Goal: Information Seeking & Learning: Compare options

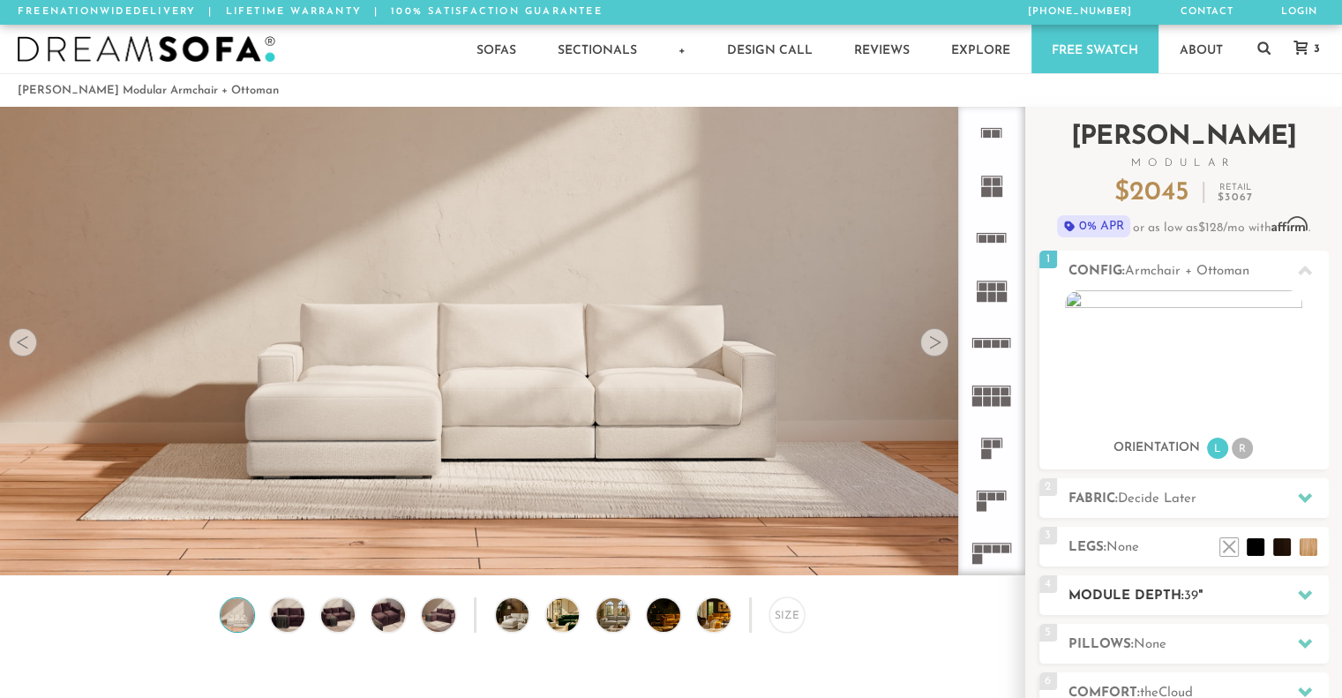
click at [1203, 583] on div "4 Module Depth: 39 "" at bounding box center [1183, 595] width 289 height 40
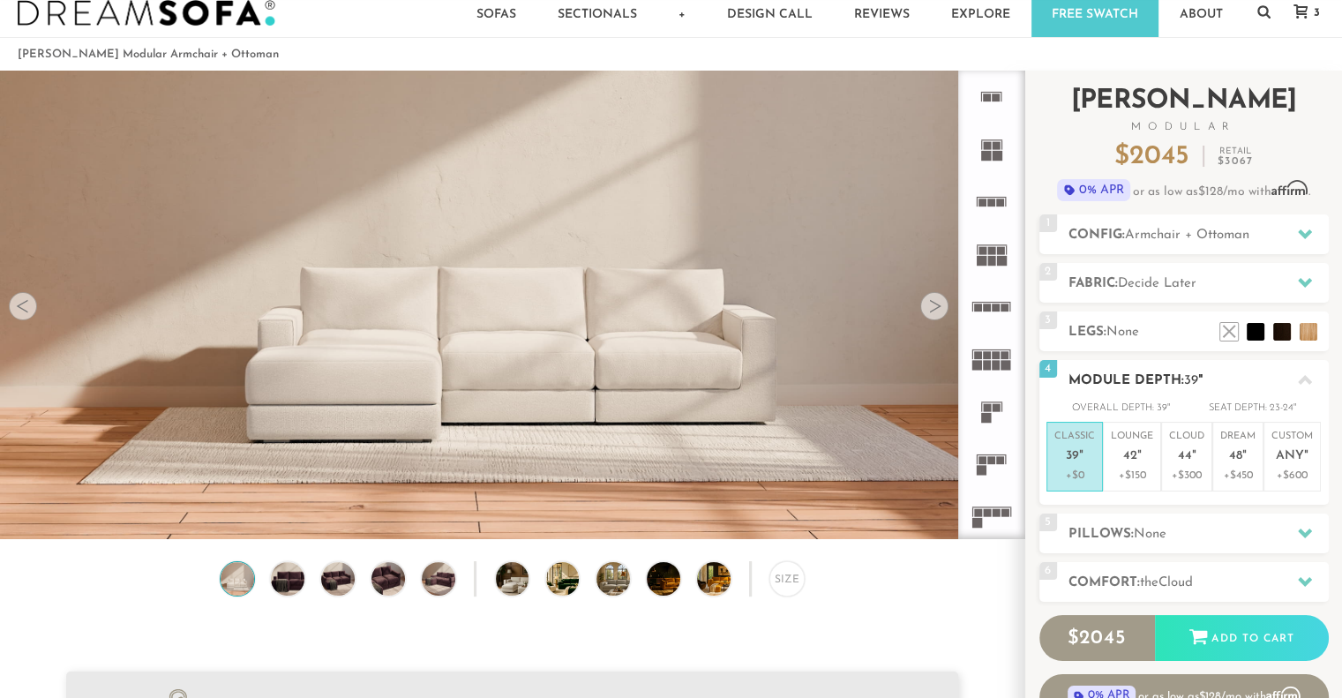
scroll to position [46, 0]
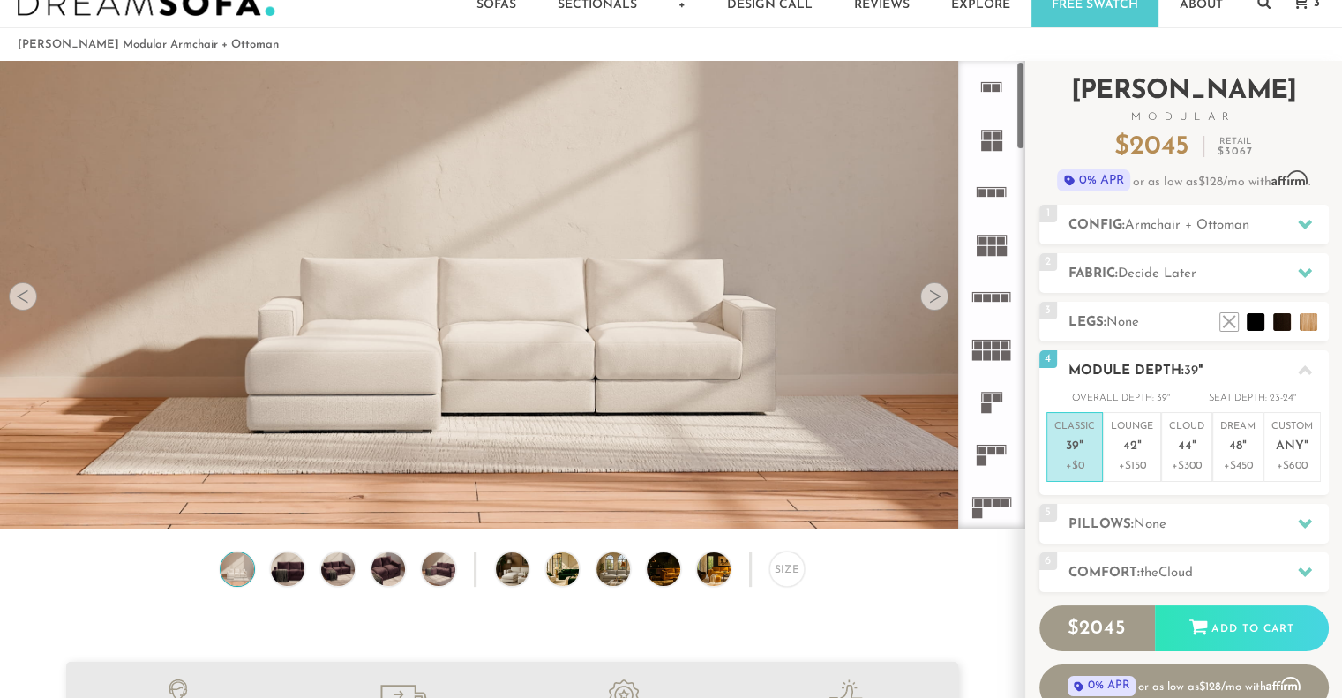
click at [1160, 374] on h2 "Module Depth: 39 "" at bounding box center [1199, 371] width 260 height 20
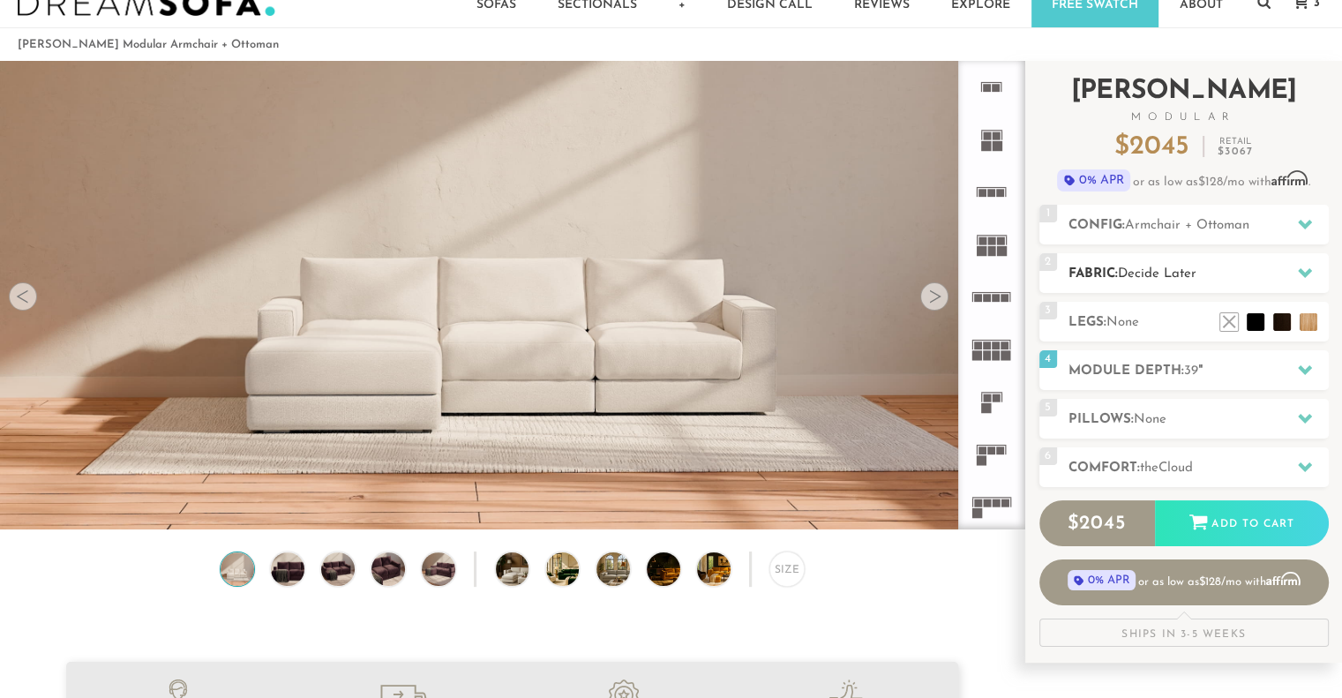
click at [1154, 279] on span "Decide Later" at bounding box center [1157, 273] width 79 height 13
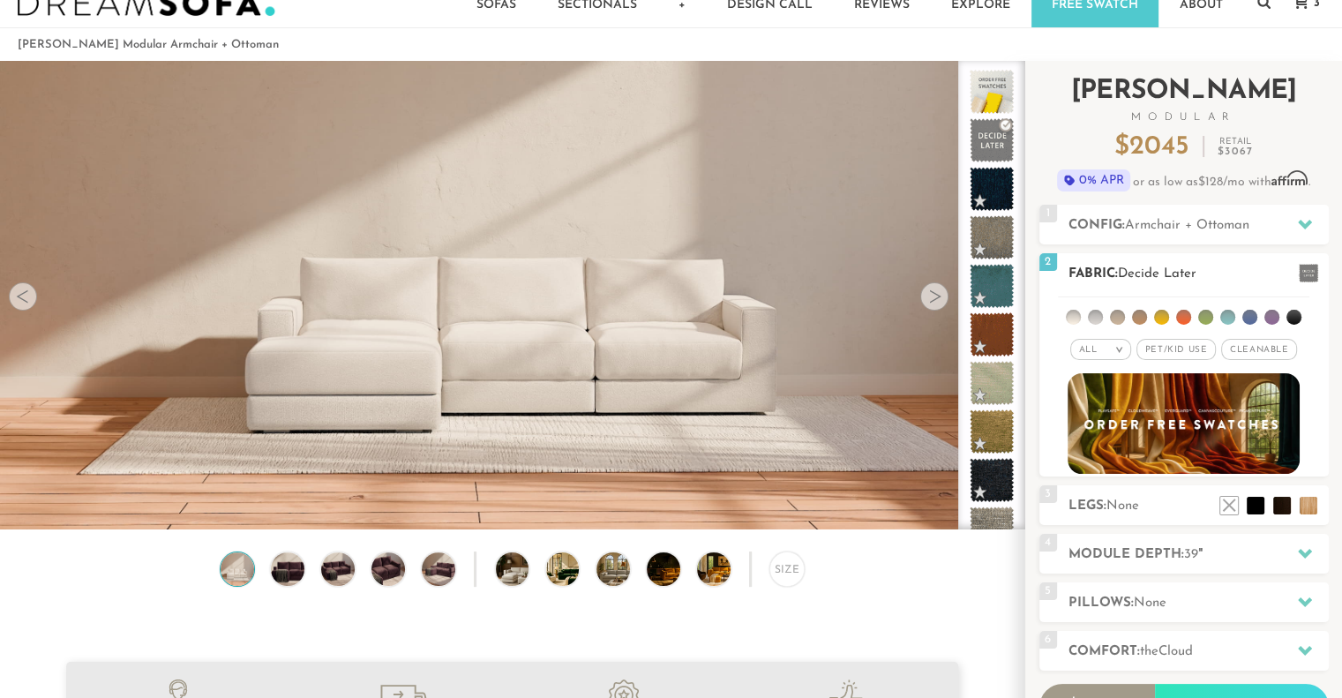
click at [1154, 276] on span "Decide Later" at bounding box center [1157, 273] width 79 height 13
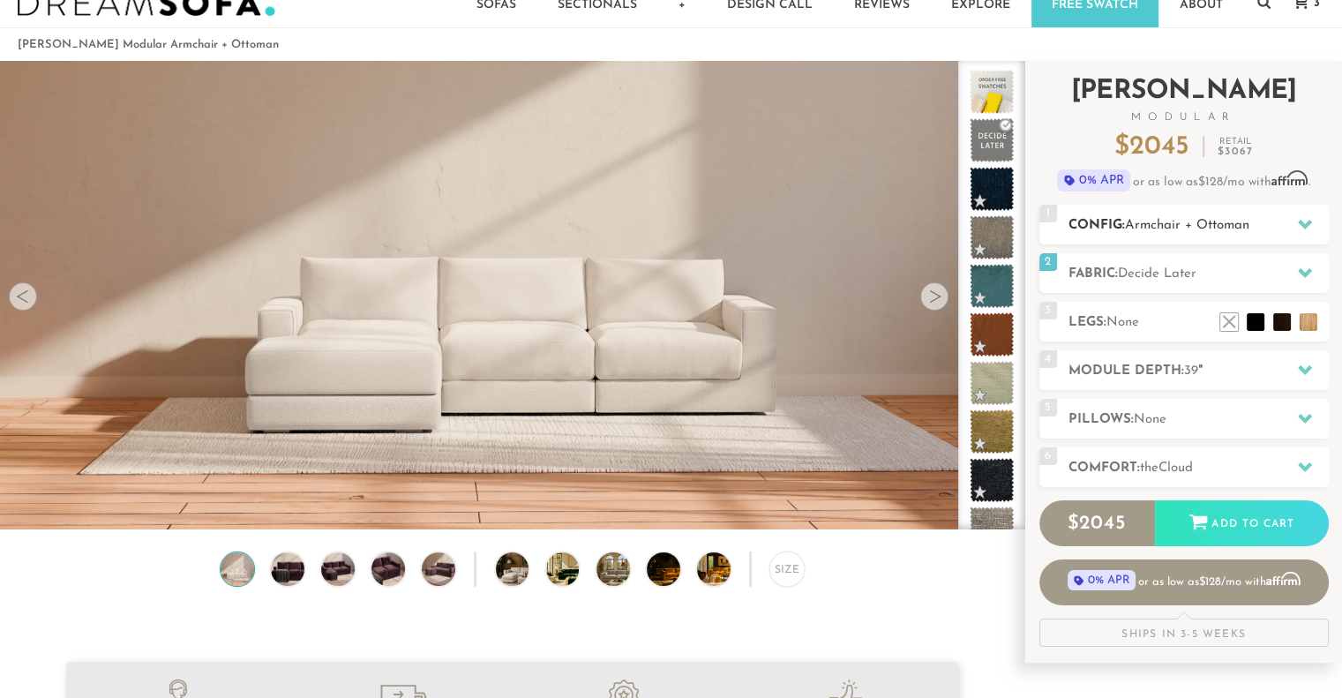
click at [1158, 241] on div "1 Config: Armchair + Ottoman R" at bounding box center [1183, 225] width 289 height 40
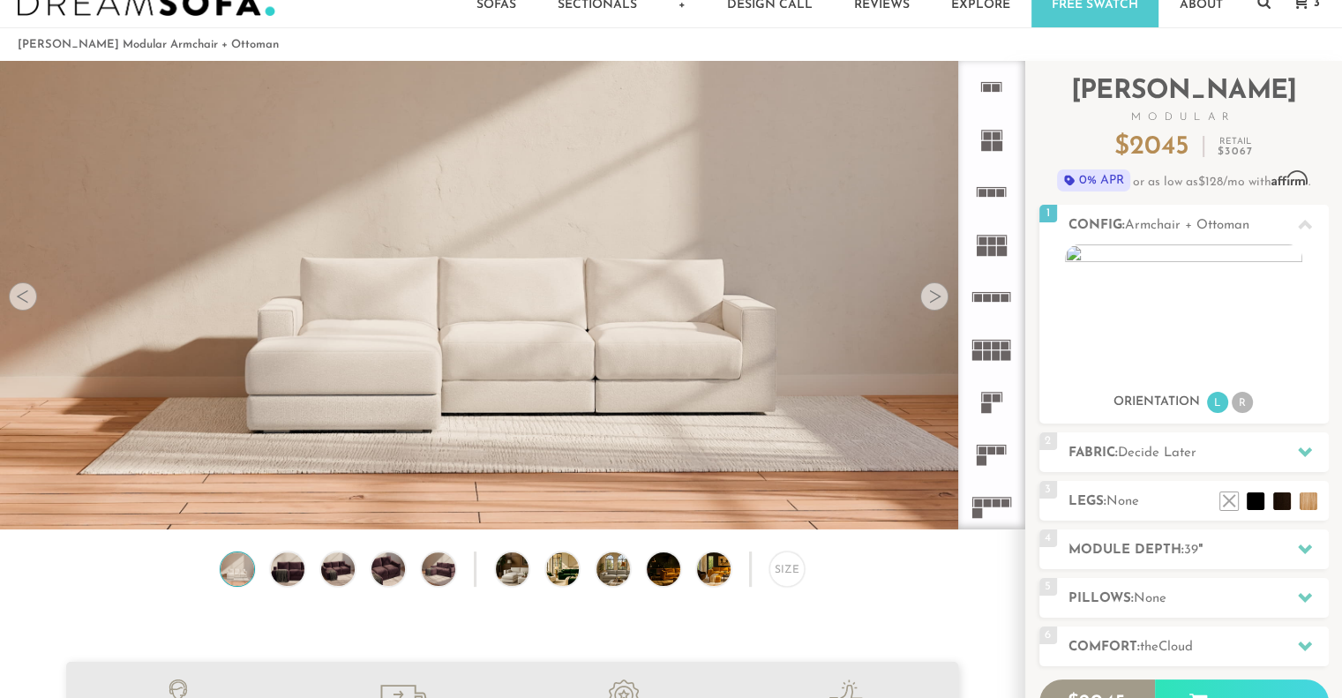
click at [942, 294] on div at bounding box center [934, 296] width 28 height 28
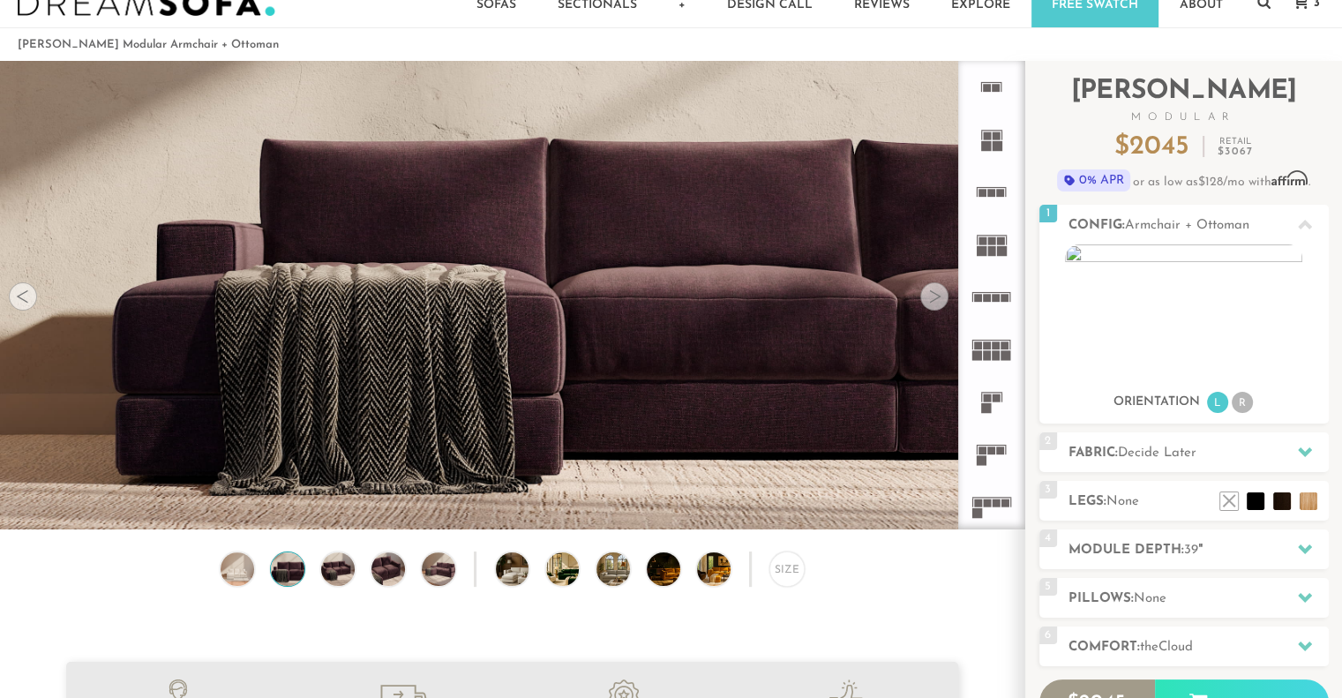
click at [942, 294] on div at bounding box center [934, 296] width 28 height 28
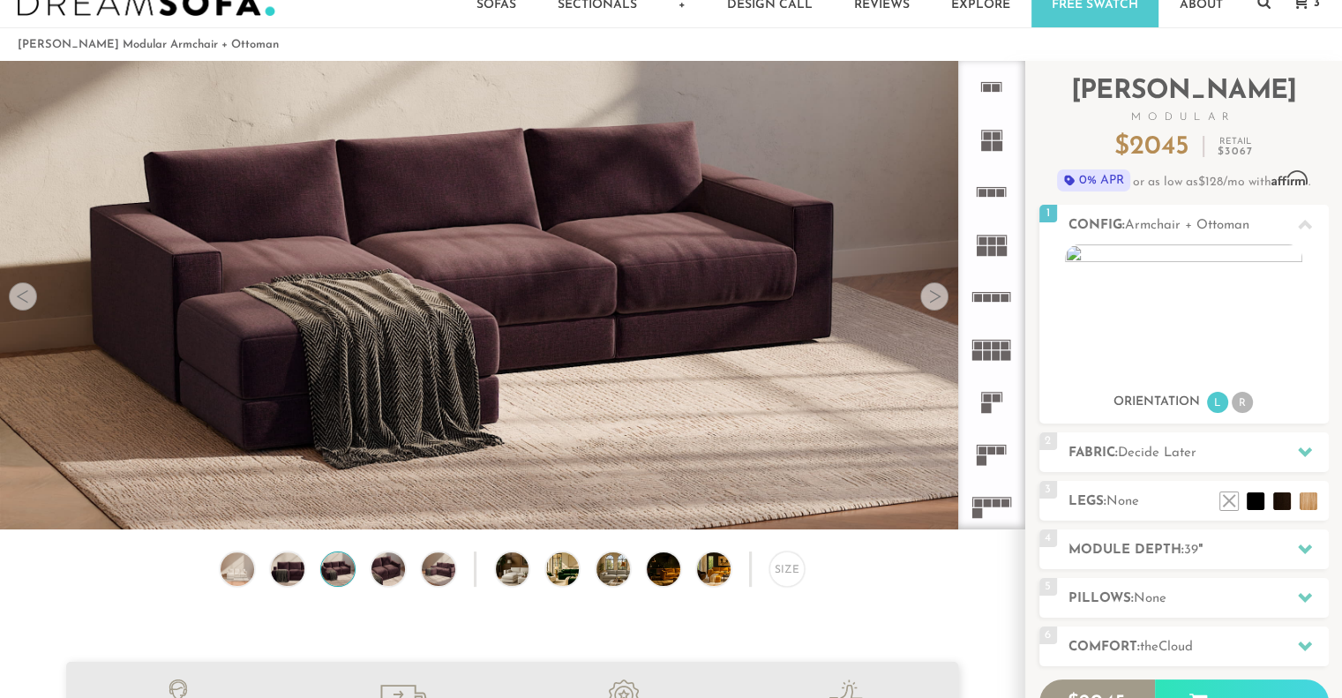
click at [942, 294] on div at bounding box center [934, 296] width 28 height 28
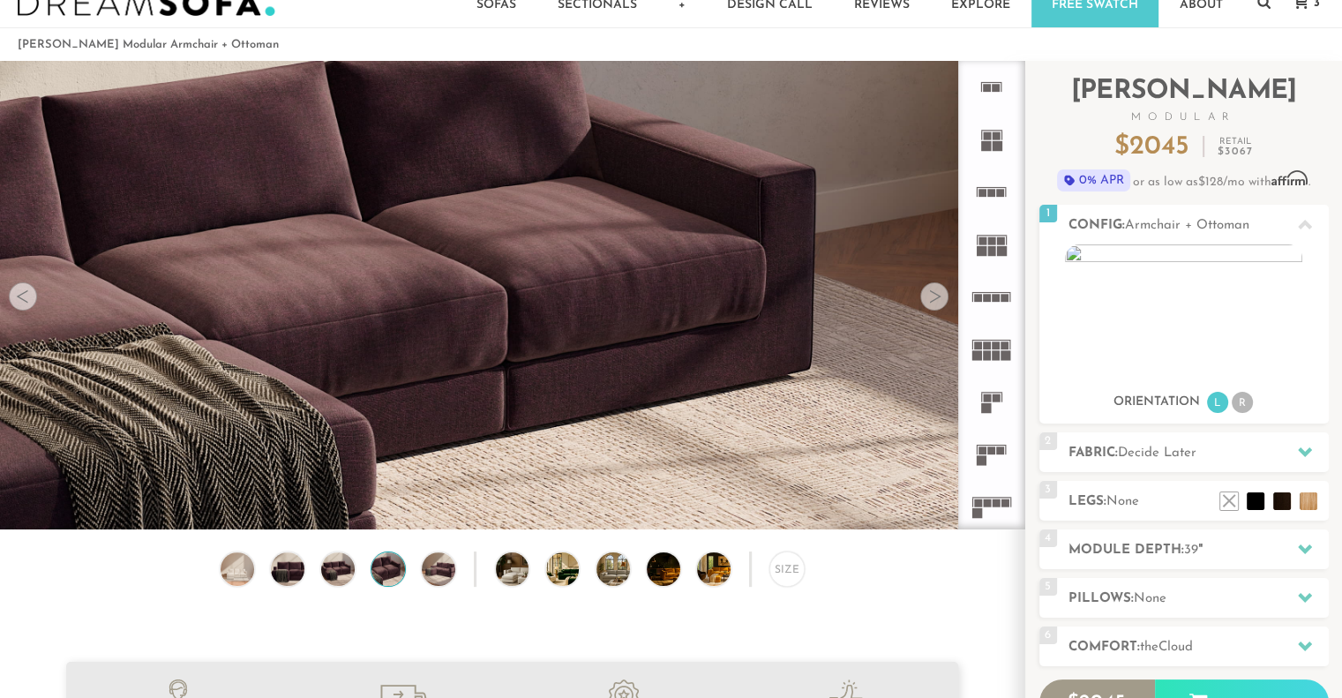
click at [942, 294] on div at bounding box center [934, 296] width 28 height 28
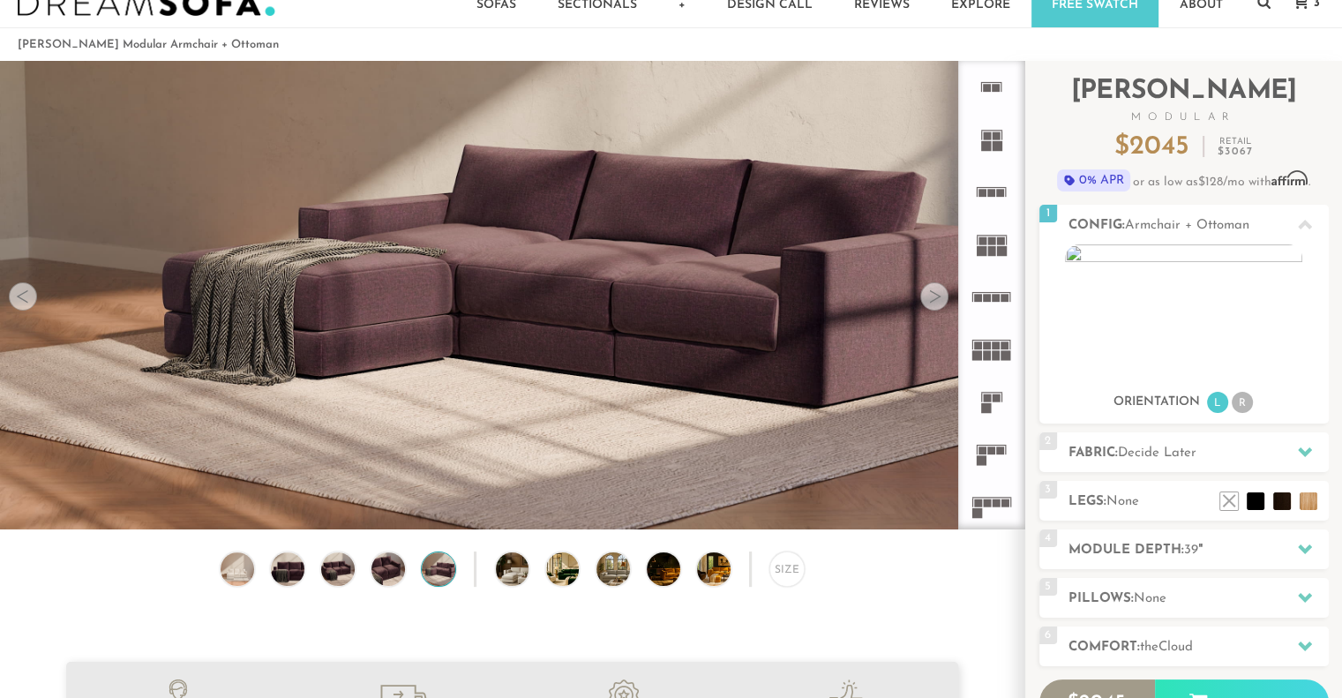
click at [942, 294] on div at bounding box center [934, 296] width 28 height 28
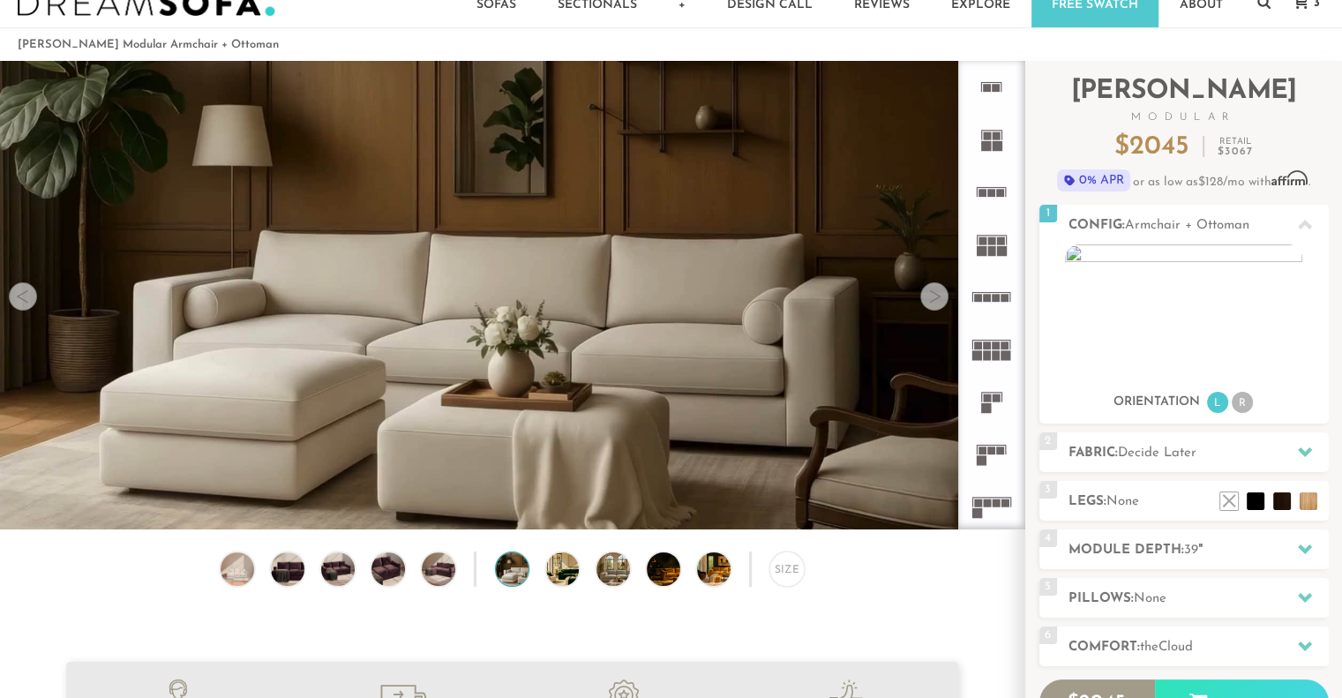
click at [942, 294] on div at bounding box center [934, 296] width 28 height 28
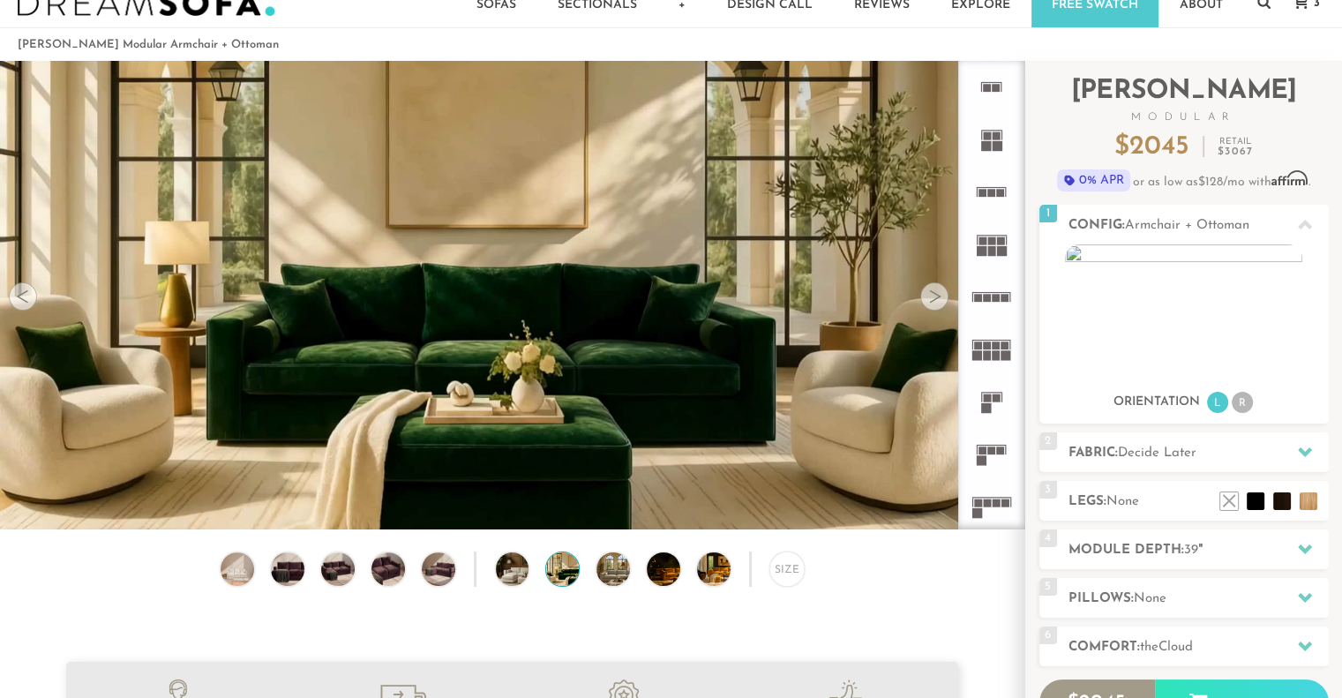
click at [942, 294] on div at bounding box center [934, 296] width 28 height 28
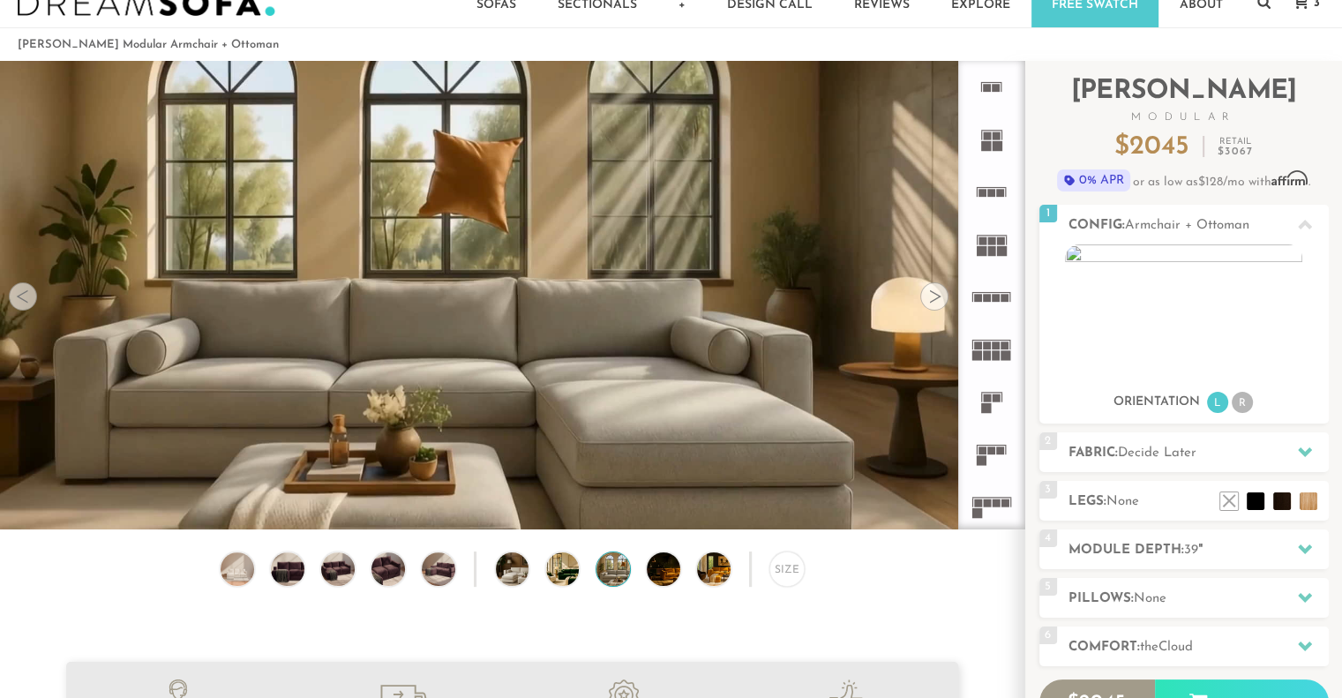
click at [942, 294] on div at bounding box center [934, 296] width 28 height 28
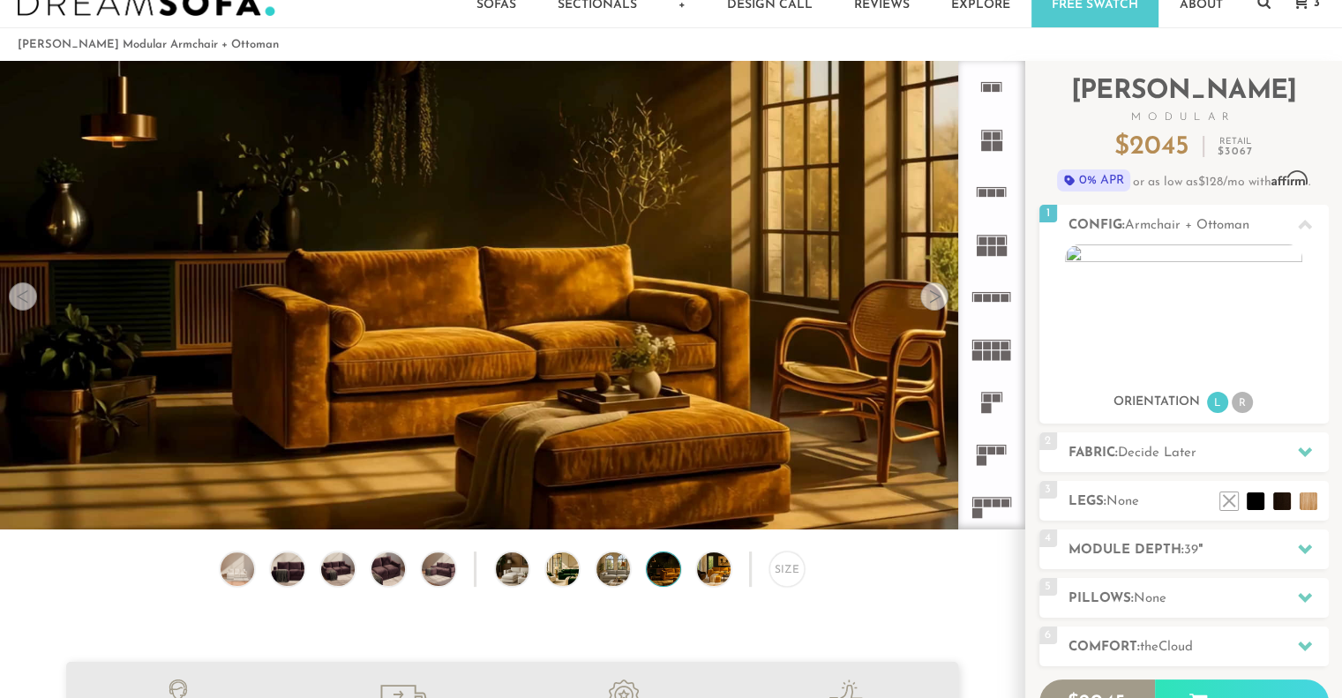
click at [942, 294] on div at bounding box center [934, 296] width 28 height 28
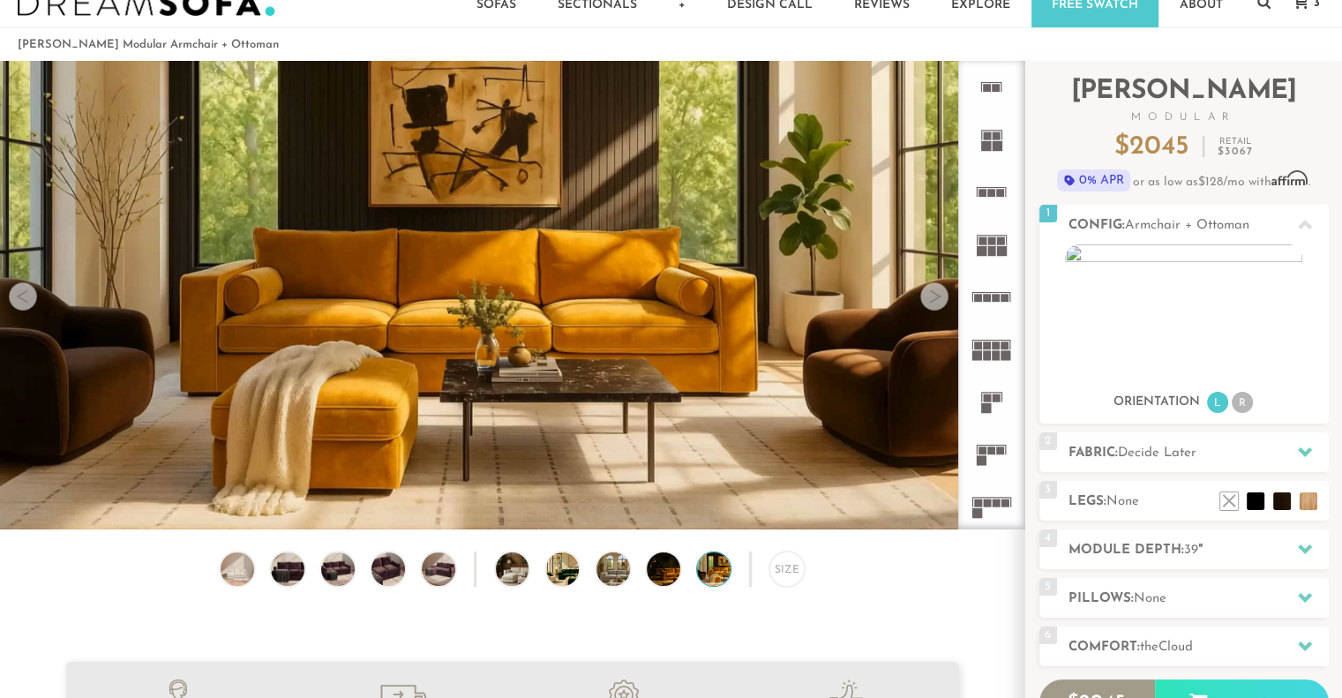
click at [942, 294] on div at bounding box center [934, 296] width 28 height 28
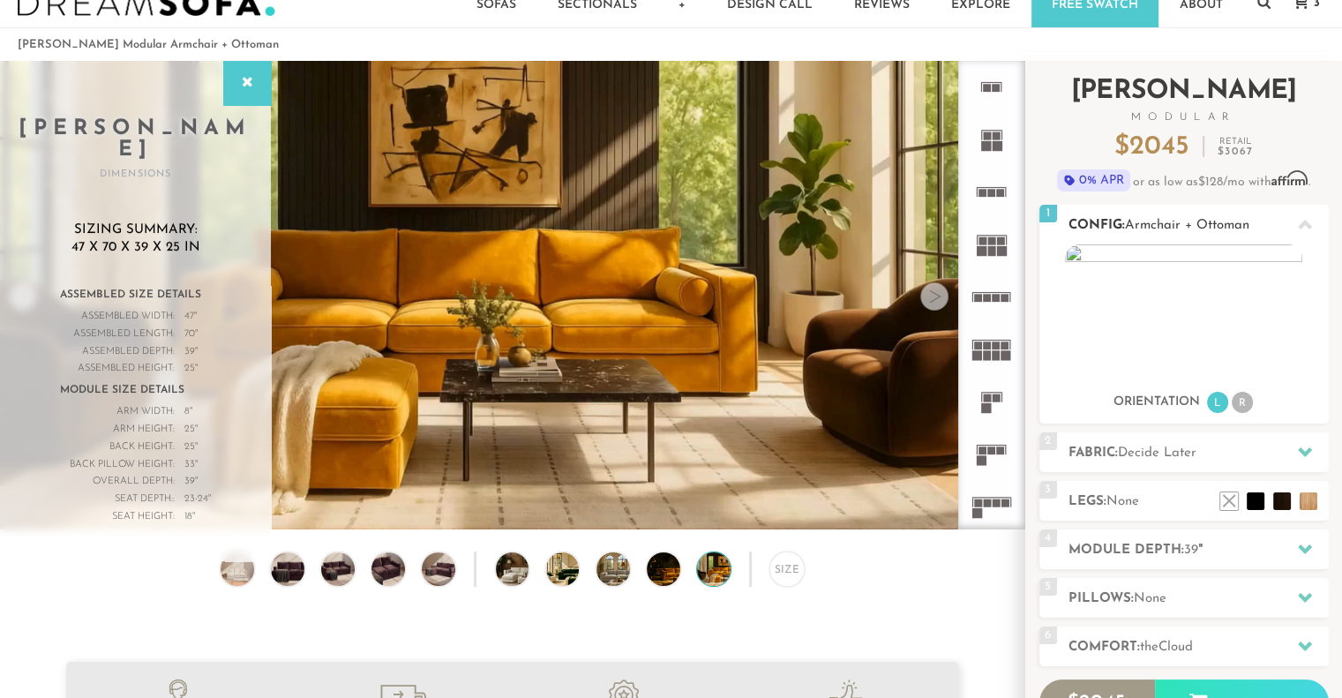
click at [1073, 209] on div "1 Config: Armchair + Ottoman R" at bounding box center [1183, 225] width 289 height 40
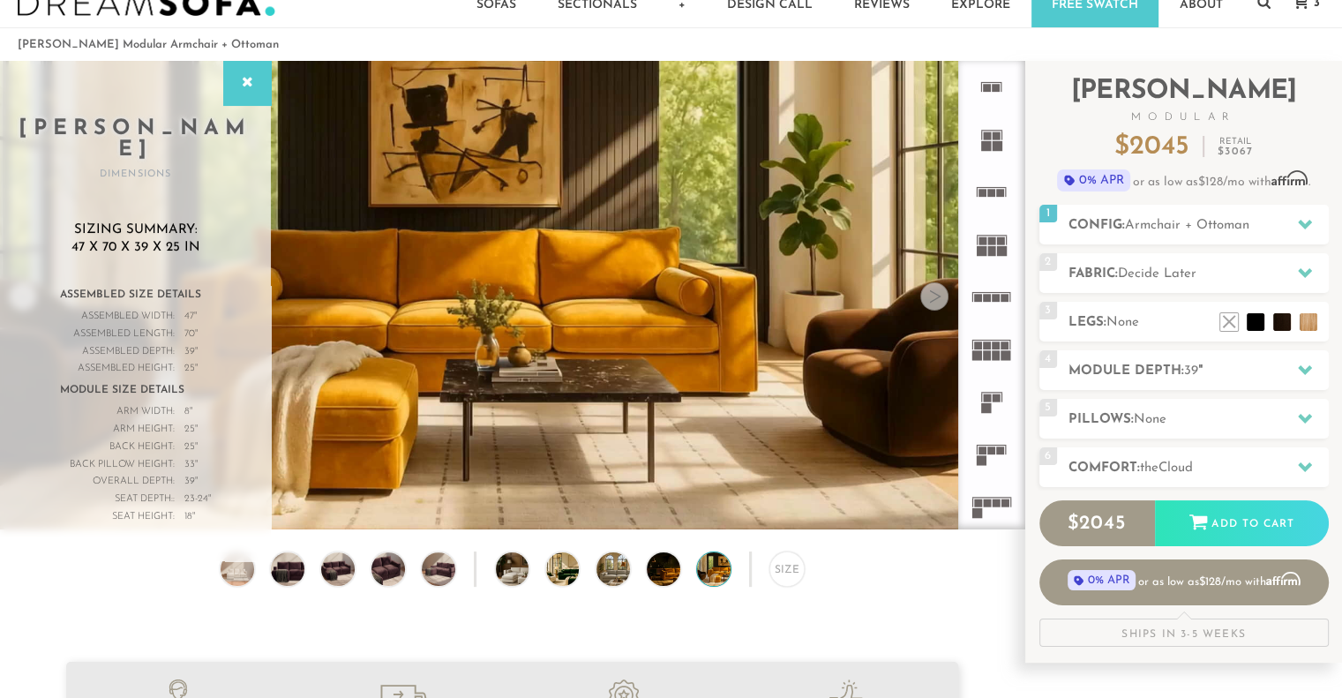
click at [1000, 200] on icon at bounding box center [991, 192] width 52 height 52
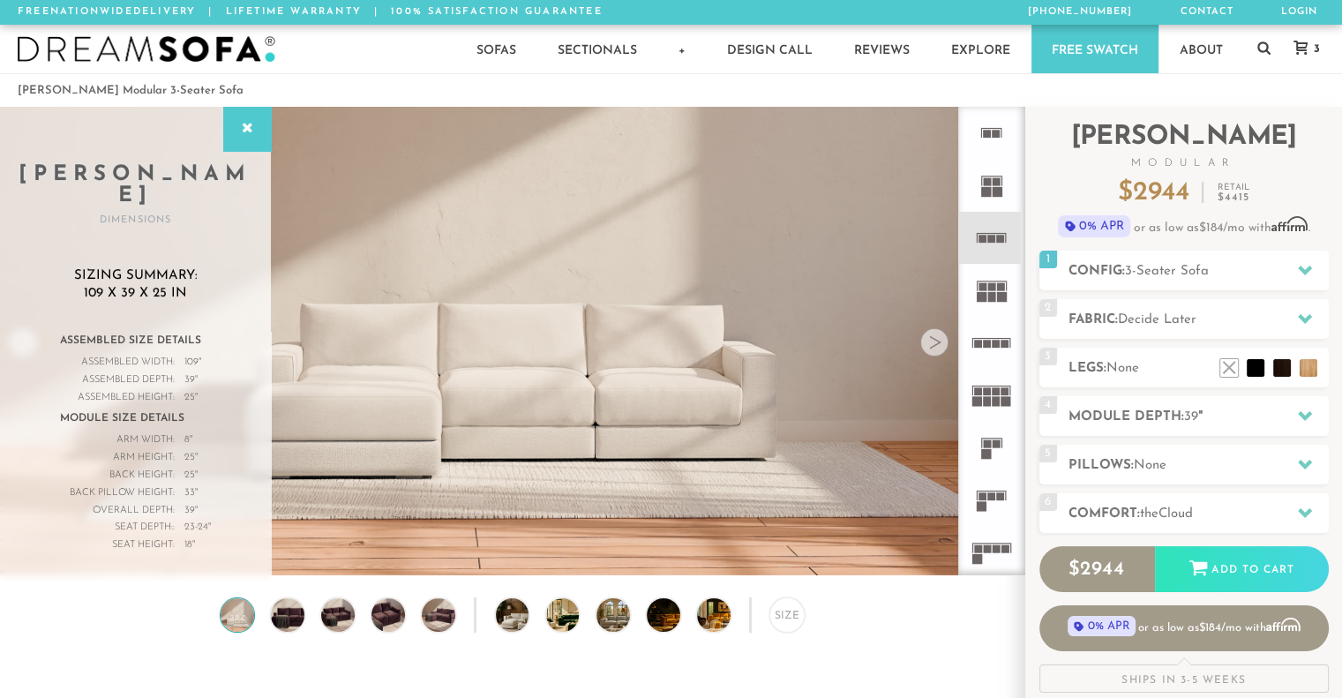
click at [981, 501] on rect at bounding box center [982, 506] width 10 height 10
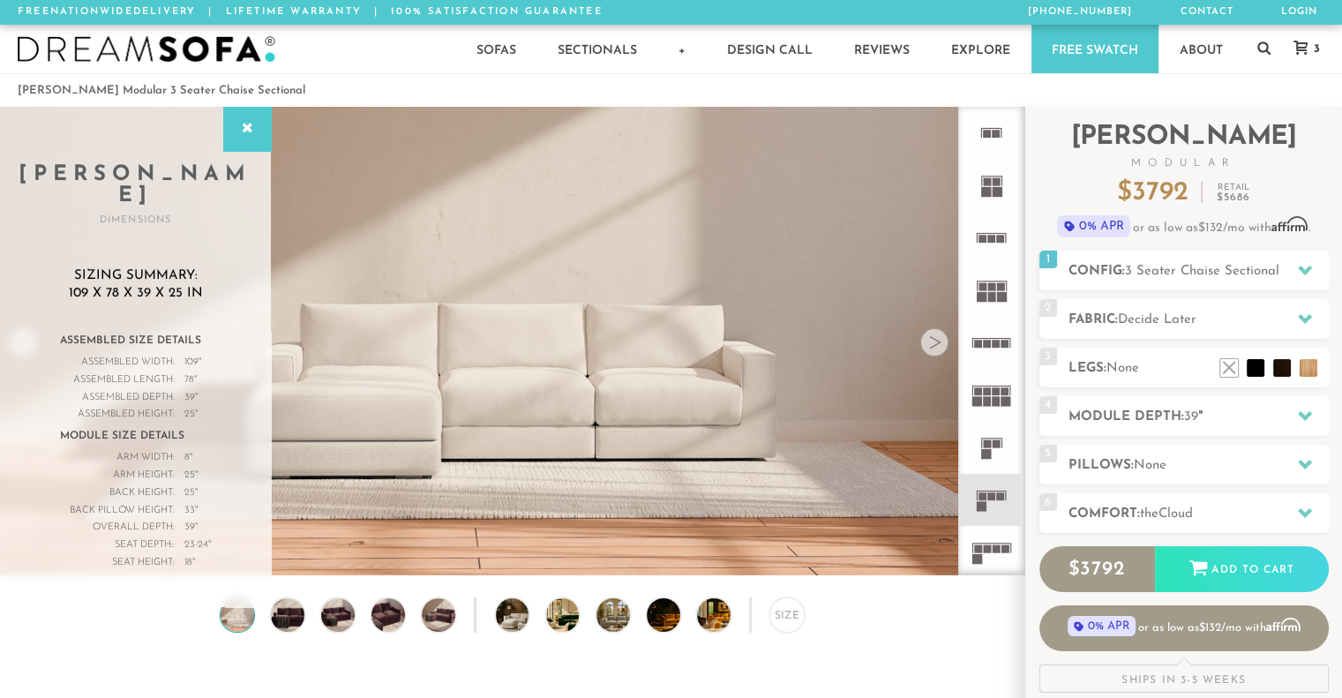
click at [999, 247] on icon at bounding box center [991, 238] width 52 height 52
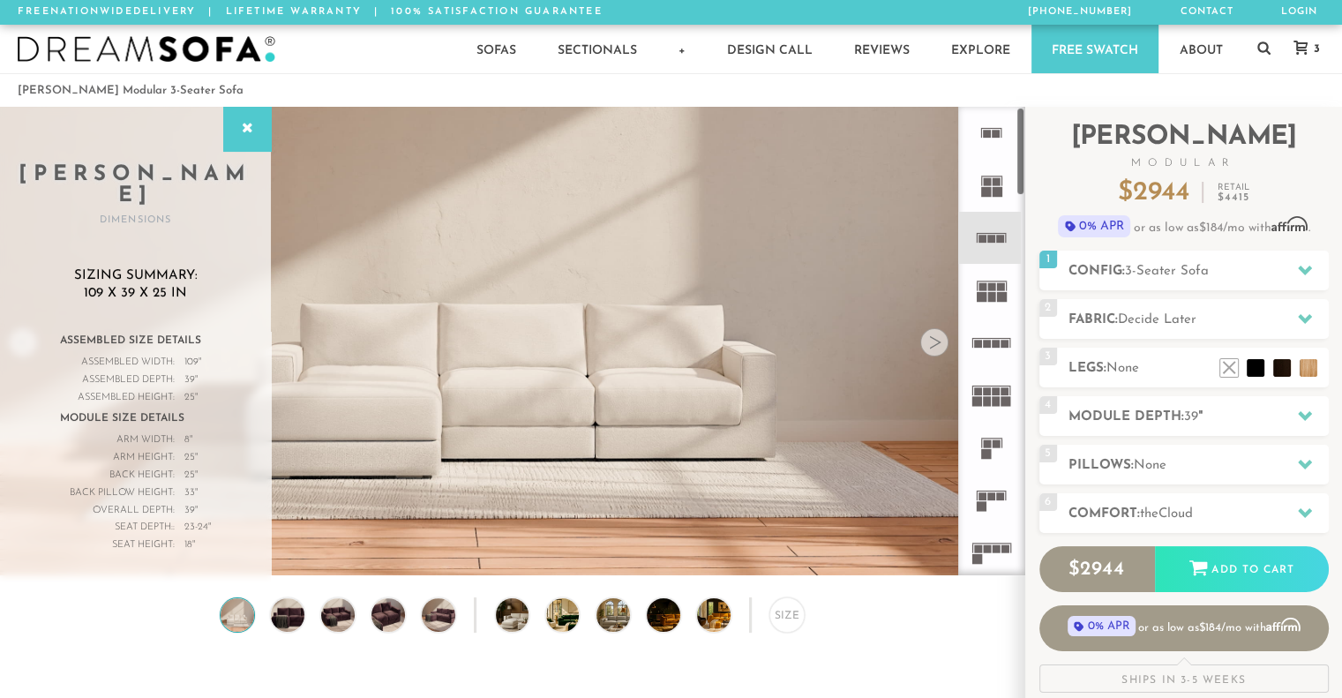
click at [998, 465] on icon at bounding box center [991, 447] width 52 height 52
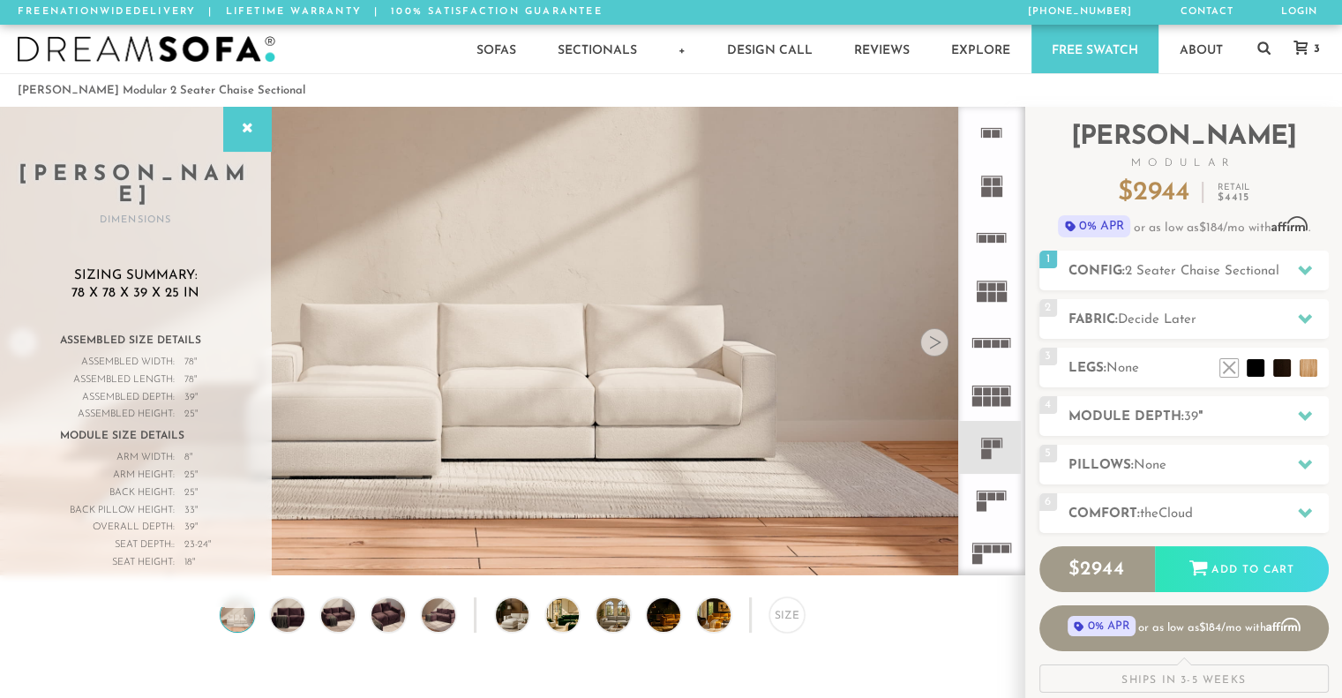
click at [997, 492] on rect at bounding box center [1001, 496] width 8 height 8
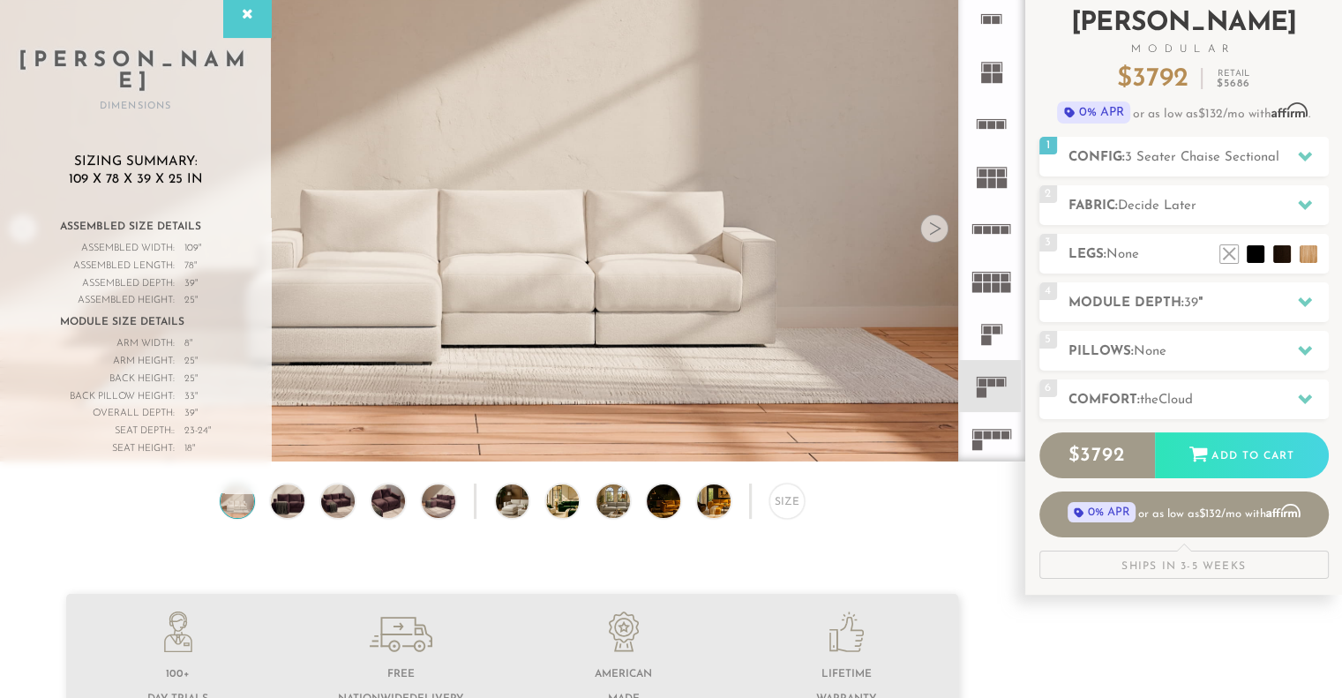
scroll to position [116, 0]
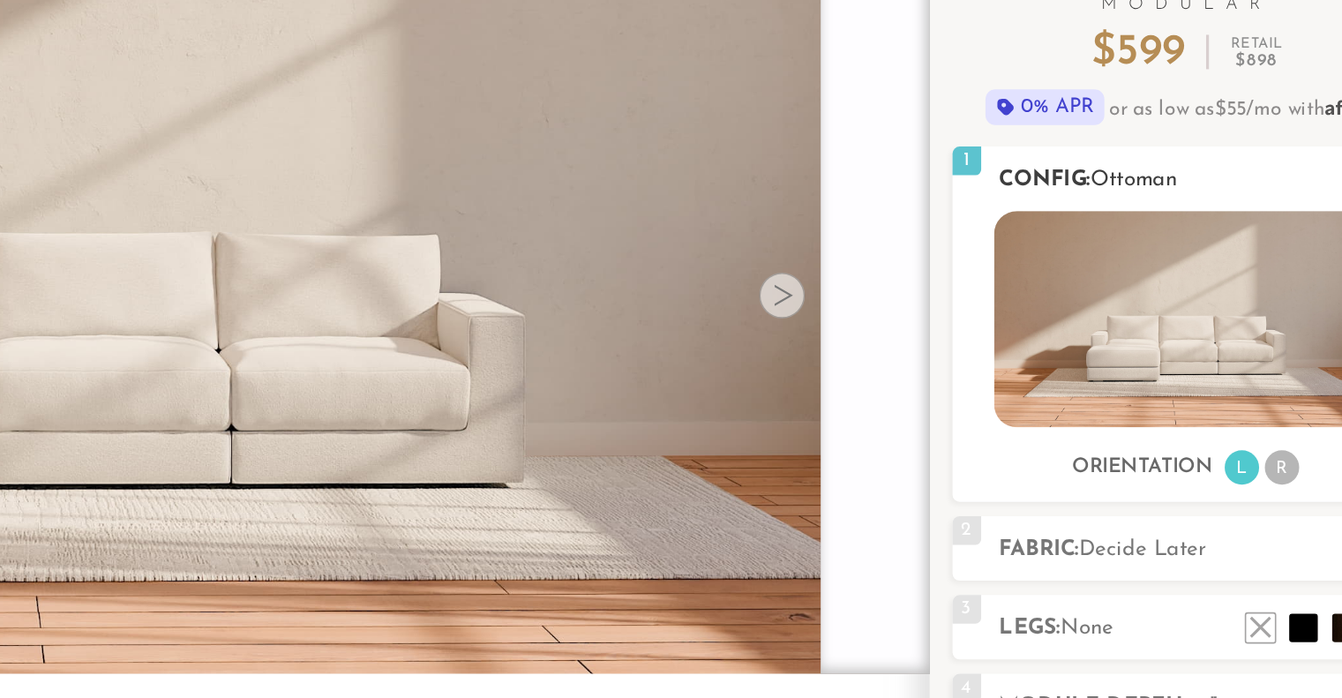
scroll to position [80, 0]
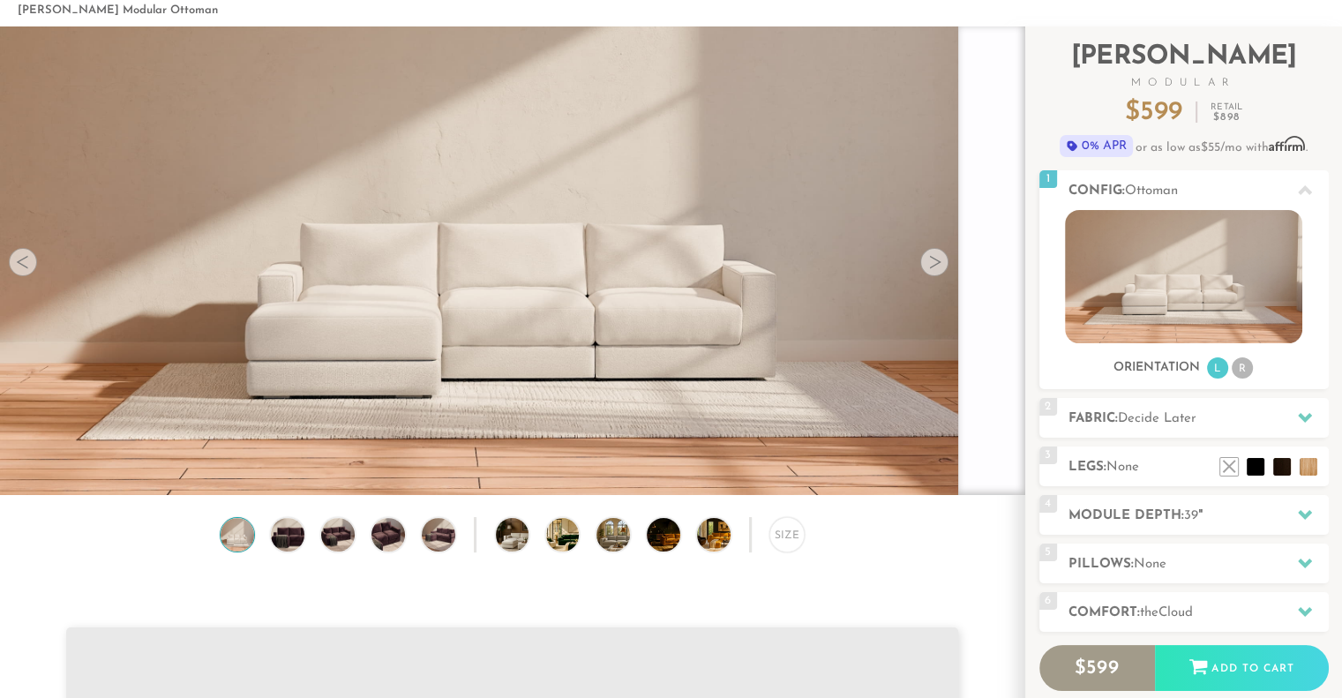
click at [928, 265] on div at bounding box center [934, 262] width 28 height 28
click at [939, 273] on div at bounding box center [934, 262] width 28 height 28
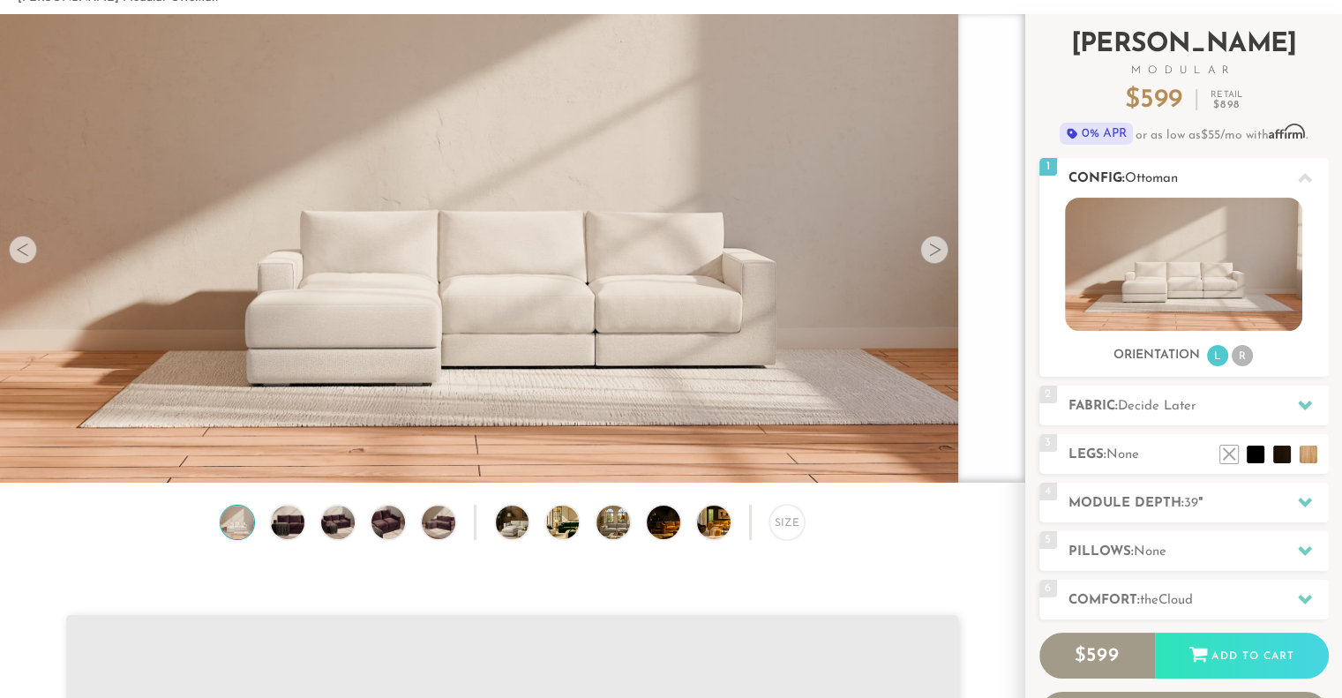
scroll to position [94, 0]
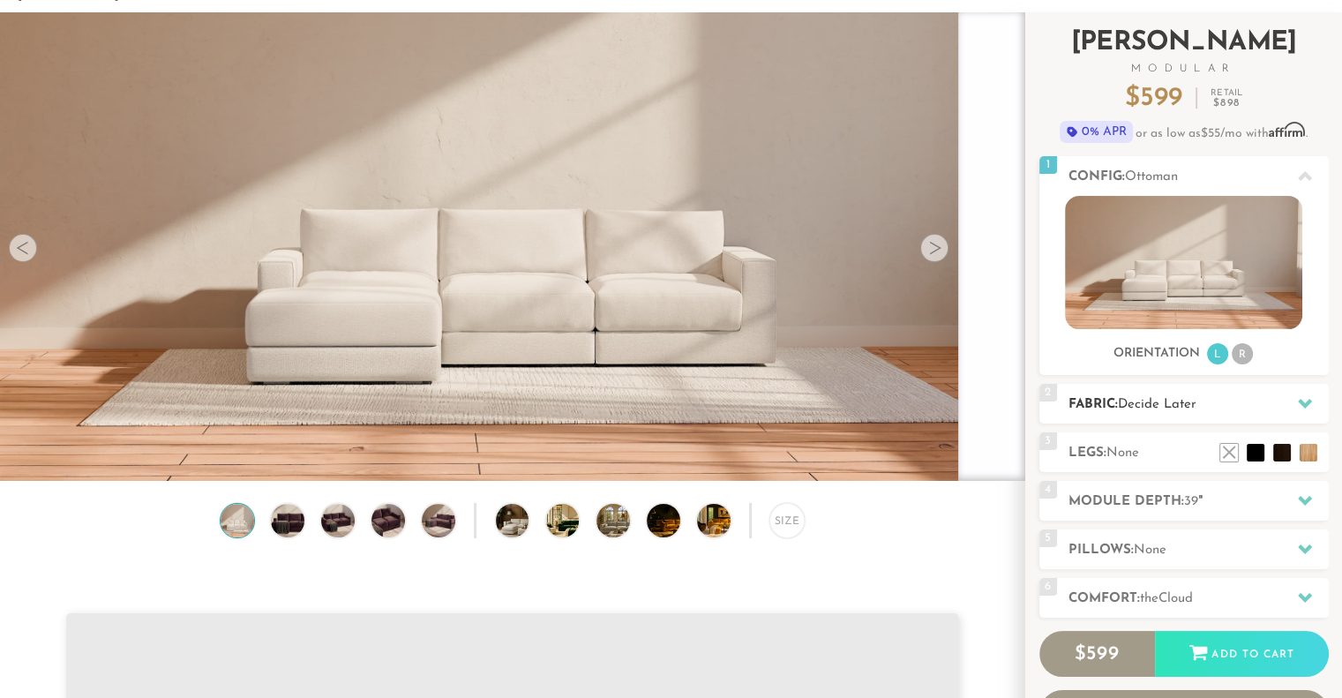
click at [1140, 404] on span "Decide Later" at bounding box center [1157, 404] width 79 height 13
click at [1285, 387] on div "2 Fabric: Decide Later" at bounding box center [1183, 404] width 289 height 40
click at [1306, 400] on icon at bounding box center [1305, 403] width 14 height 14
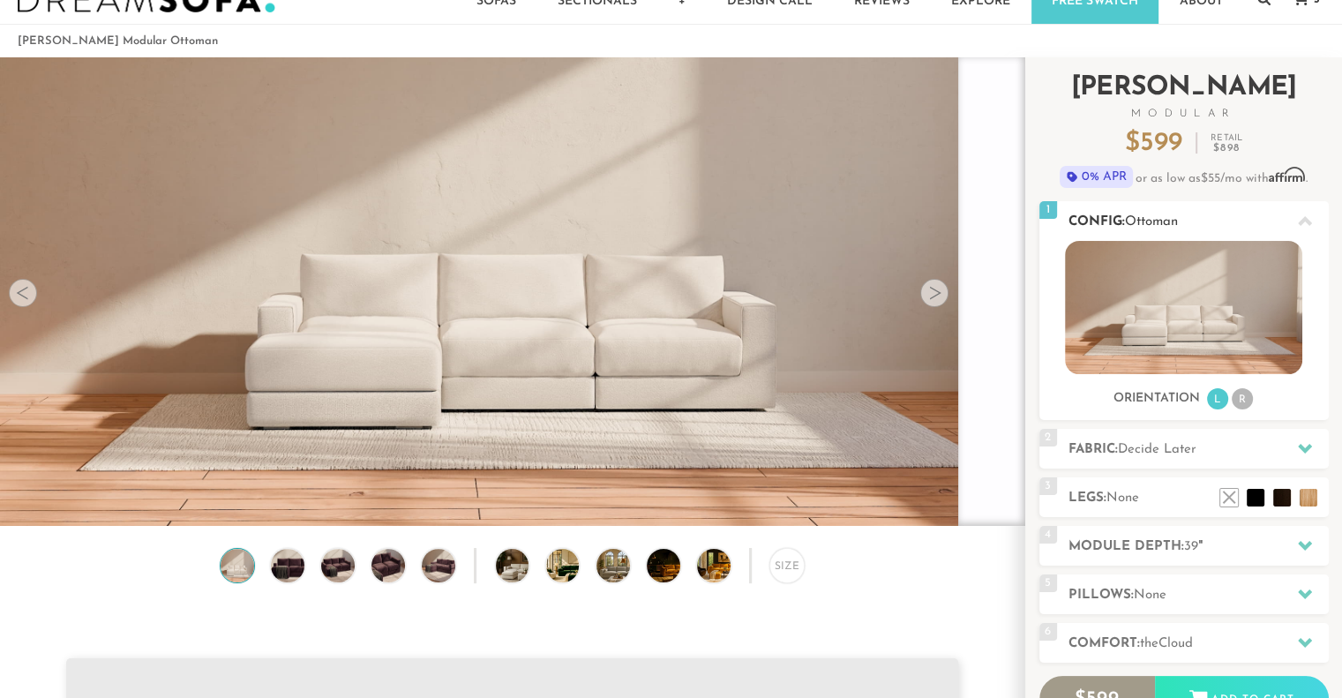
scroll to position [0, 0]
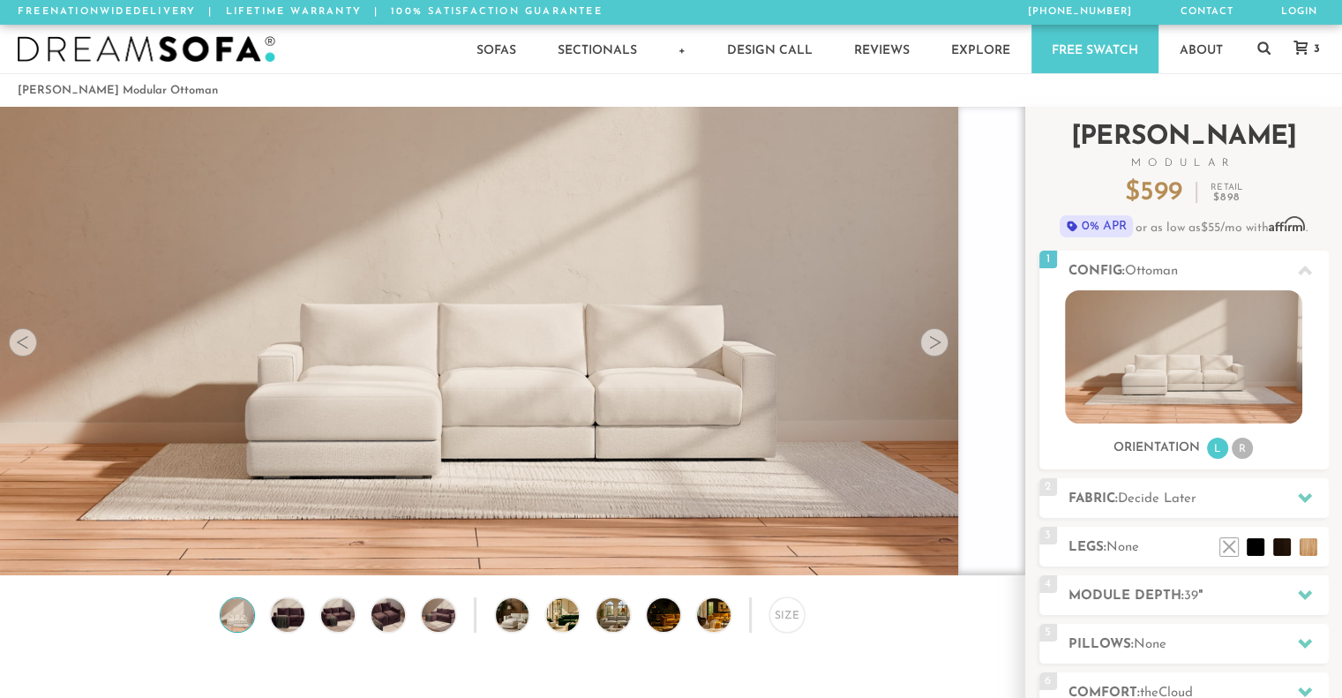
click at [1148, 191] on span "599" at bounding box center [1161, 192] width 42 height 27
click at [1115, 183] on div "$ 599 Retail $ 898" at bounding box center [1183, 193] width 289 height 26
drag, startPoint x: 1115, startPoint y: 183, endPoint x: 1172, endPoint y: 187, distance: 56.6
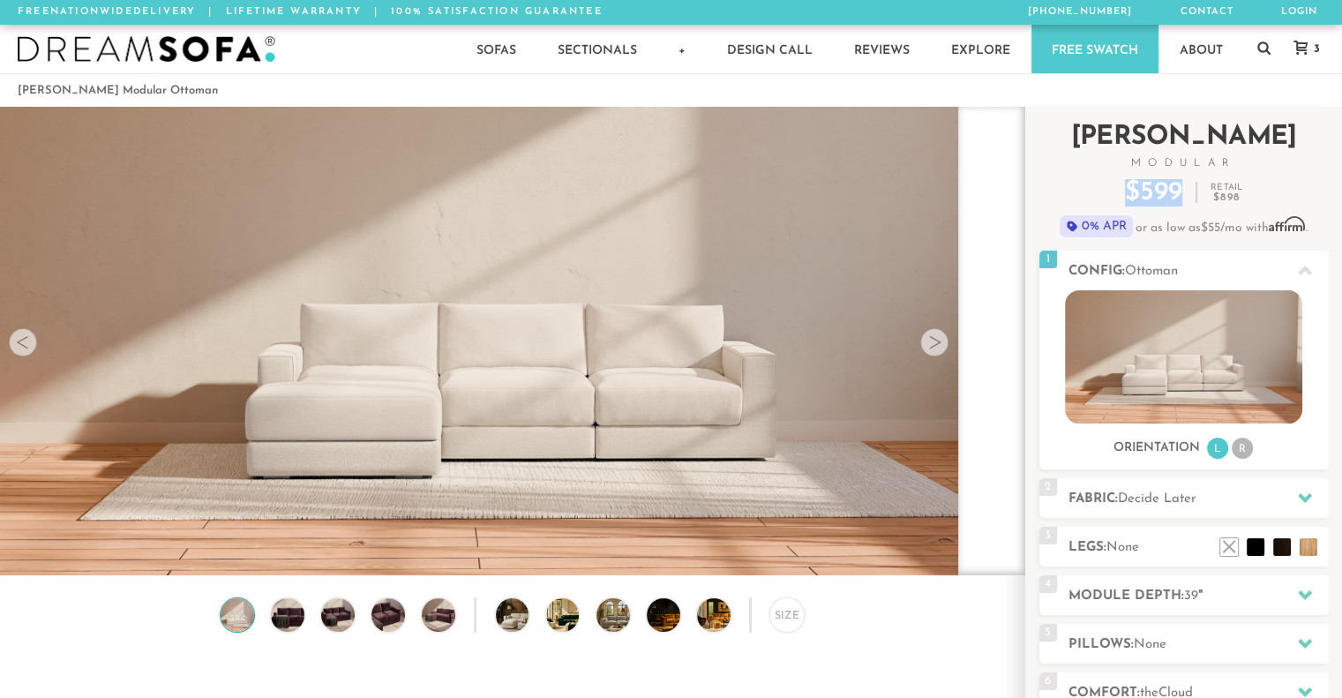
click at [1172, 187] on div "$ 599 Retail $ 898" at bounding box center [1183, 193] width 289 height 26
click at [1172, 187] on span "599" at bounding box center [1161, 192] width 42 height 27
click at [936, 338] on div at bounding box center [934, 342] width 28 height 28
click at [1286, 509] on h2 "Fabric: Decide Later" at bounding box center [1199, 499] width 260 height 20
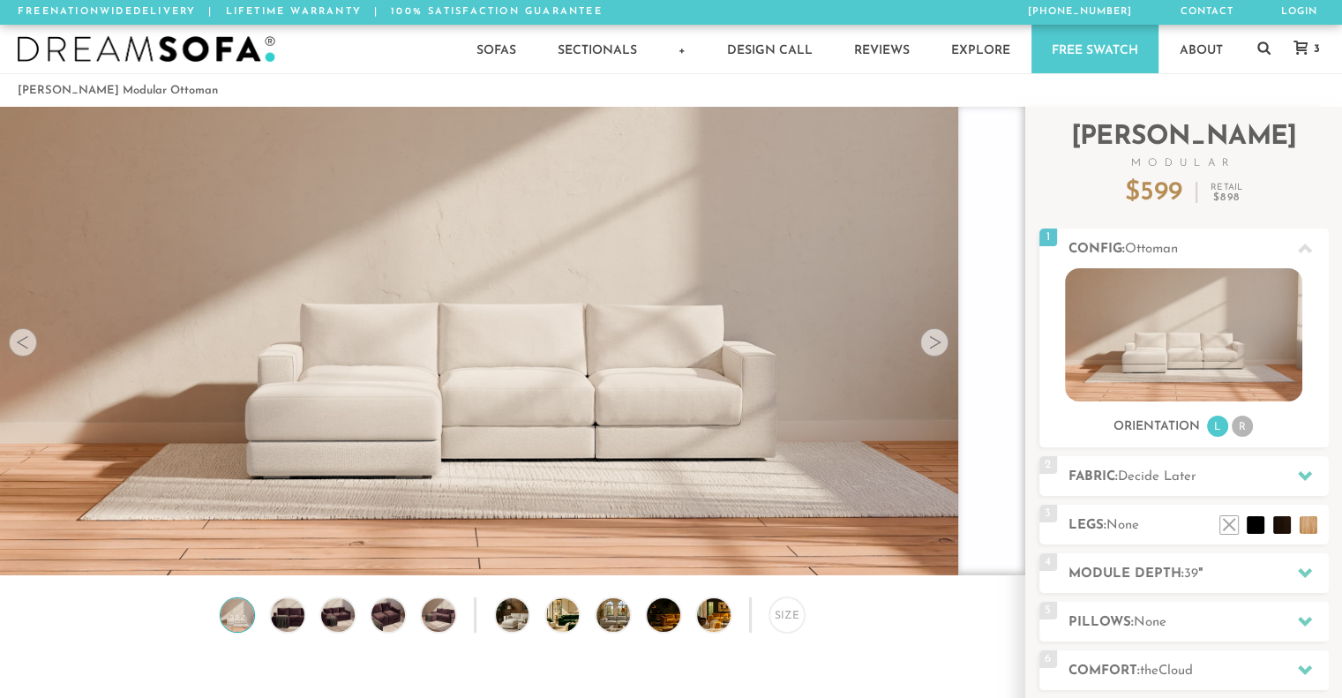
scroll to position [23591, 1328]
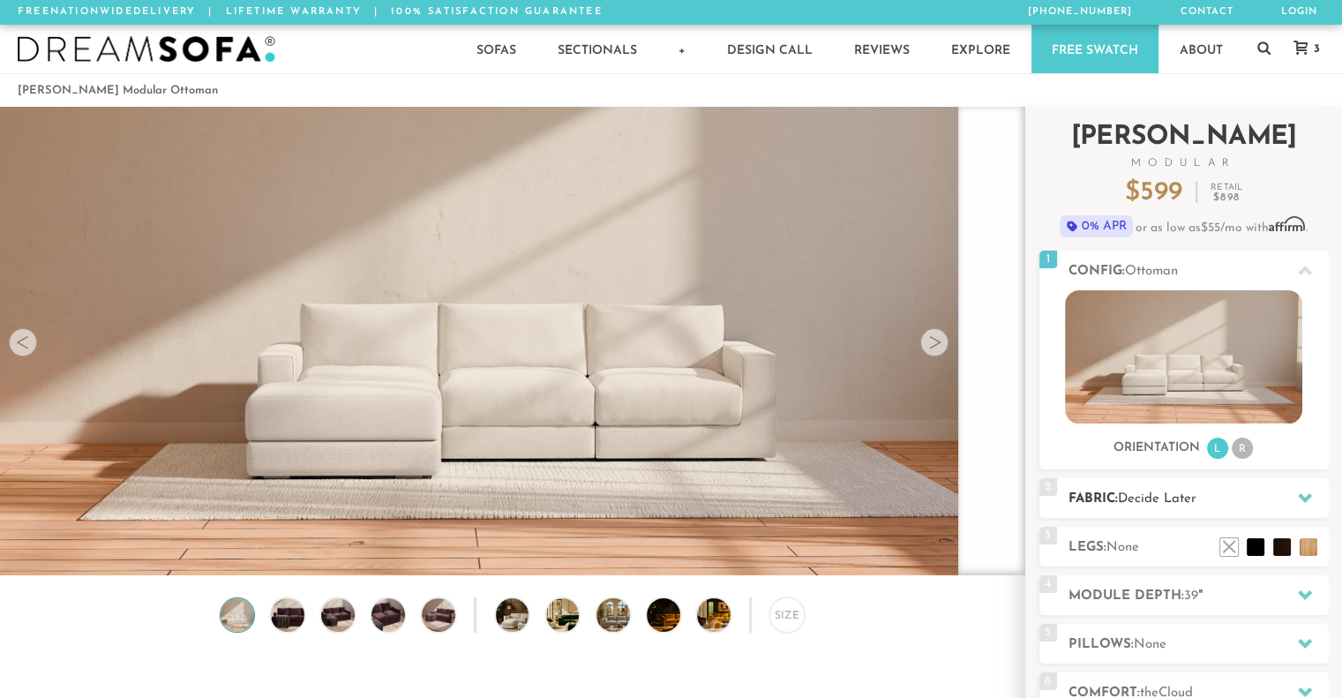
click at [1279, 499] on h2 "Fabric: Decide Later" at bounding box center [1199, 499] width 260 height 20
click at [1184, 376] on img at bounding box center [1183, 356] width 237 height 133
click at [1310, 260] on div at bounding box center [1305, 270] width 37 height 36
click at [1089, 142] on h2 "[PERSON_NAME] Modular" at bounding box center [1183, 146] width 289 height 44
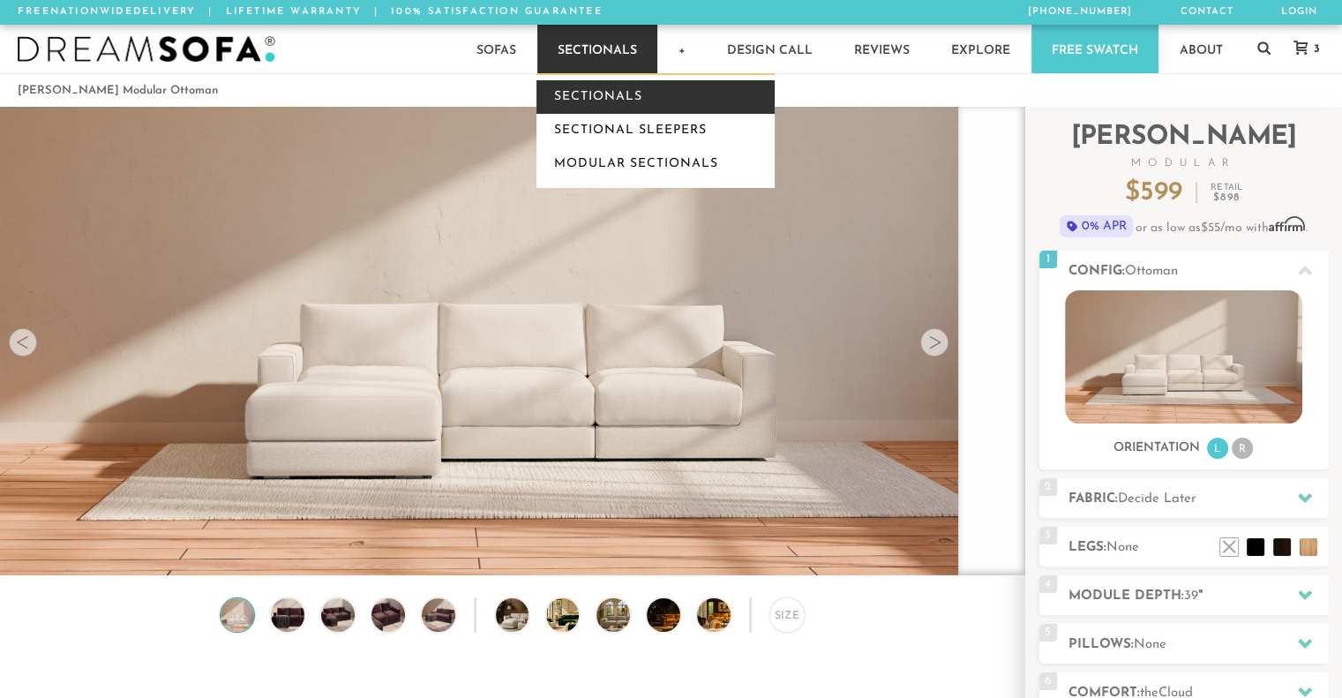
click at [575, 84] on link "Sectionals" at bounding box center [655, 97] width 238 height 34
